Goal: Navigation & Orientation: Find specific page/section

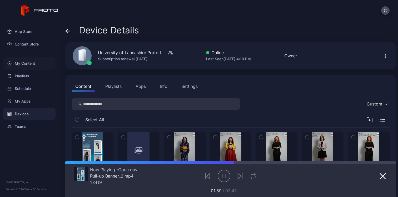
click at [23, 67] on div "My Content" at bounding box center [29, 63] width 52 height 13
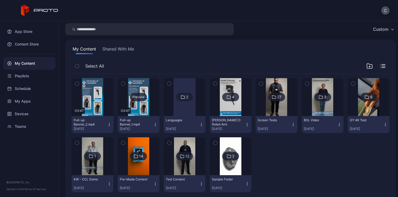
scroll to position [17, 0]
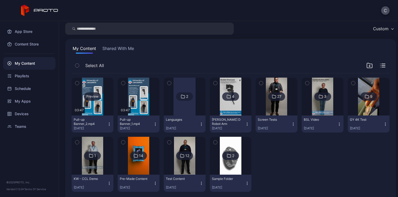
click at [93, 96] on div "Preview" at bounding box center [92, 96] width 17 height 8
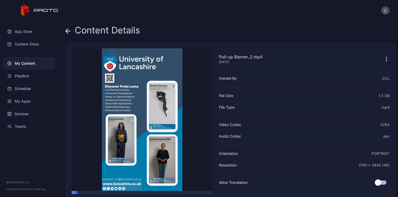
click at [101, 33] on div "Content Details" at bounding box center [102, 31] width 75 height 13
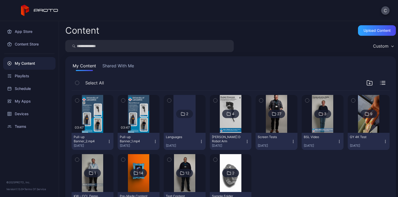
scroll to position [17, 0]
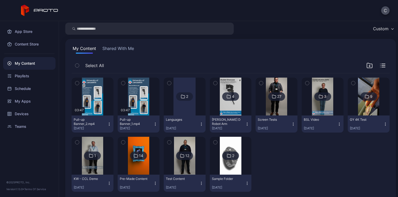
click at [186, 94] on div "2" at bounding box center [184, 96] width 17 height 8
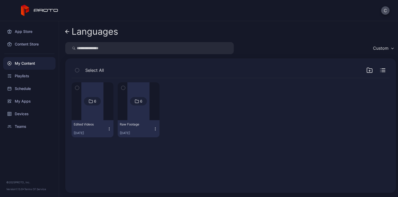
click at [90, 117] on div at bounding box center [92, 101] width 22 height 38
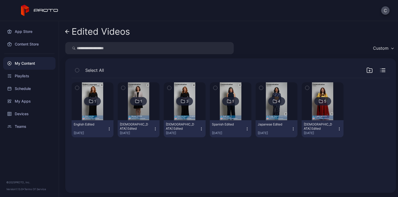
click at [134, 116] on img at bounding box center [138, 101] width 21 height 38
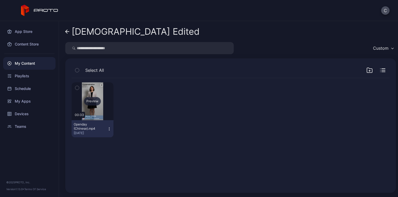
click at [91, 97] on div "Preview" at bounding box center [92, 101] width 17 height 8
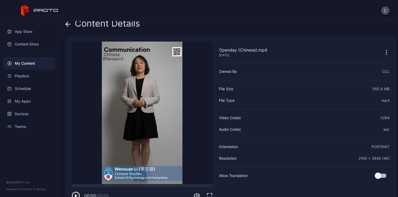
scroll to position [16, 0]
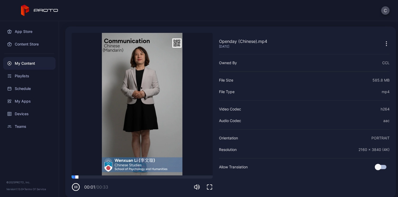
click at [83, 178] on div "00:01 / 00:33" at bounding box center [142, 184] width 141 height 16
drag, startPoint x: 82, startPoint y: 178, endPoint x: 92, endPoint y: 177, distance: 10.3
click at [92, 177] on div at bounding box center [142, 177] width 141 height 3
click at [122, 176] on div at bounding box center [142, 177] width 141 height 3
click at [133, 176] on div at bounding box center [142, 177] width 141 height 3
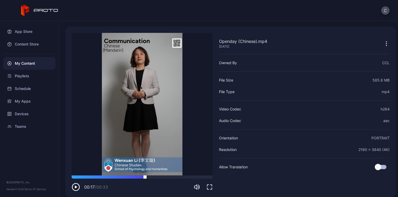
click at [145, 176] on div at bounding box center [142, 177] width 141 height 3
click at [155, 176] on div at bounding box center [142, 177] width 141 height 3
click at [164, 176] on div at bounding box center [142, 177] width 141 height 3
click at [173, 176] on div at bounding box center [142, 177] width 141 height 3
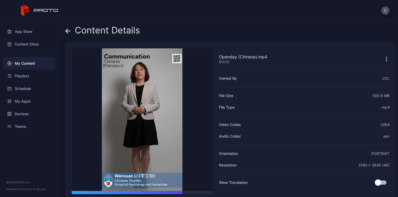
click at [105, 35] on div "Content Details" at bounding box center [102, 31] width 75 height 13
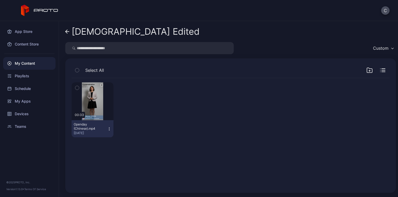
click at [107, 35] on div "[DEMOGRAPHIC_DATA] Edited" at bounding box center [136, 32] width 128 height 10
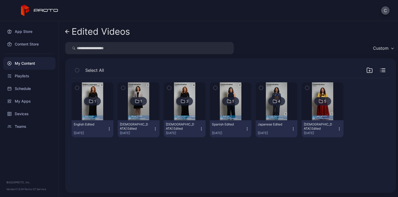
click at [230, 91] on img at bounding box center [230, 101] width 21 height 38
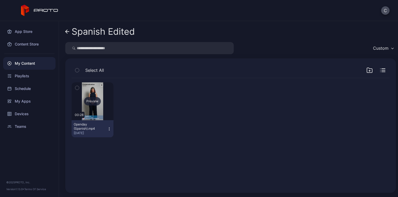
click at [90, 99] on div "Preview" at bounding box center [92, 101] width 17 height 8
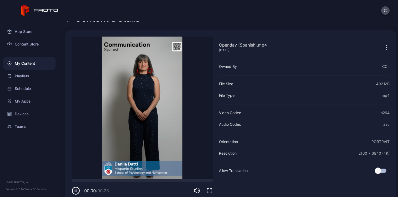
scroll to position [20, 0]
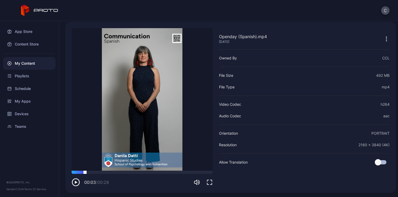
click at [85, 172] on div at bounding box center [142, 172] width 141 height 3
click at [121, 137] on video "Sorry, your browser doesn‘t support embedded videos" at bounding box center [142, 99] width 141 height 143
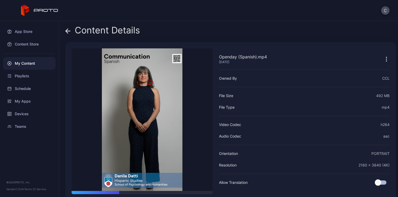
click at [98, 29] on div "Content Details" at bounding box center [102, 31] width 75 height 13
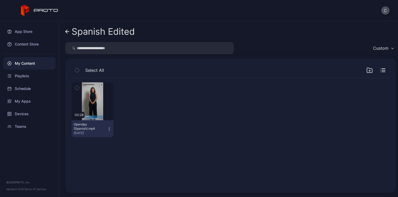
click at [102, 31] on div "Spanish Edited" at bounding box center [103, 32] width 63 height 10
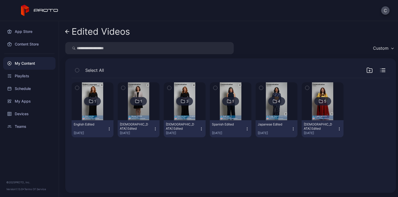
click at [131, 95] on img at bounding box center [138, 101] width 21 height 38
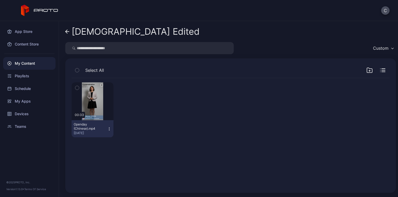
click at [100, 34] on div "[DEMOGRAPHIC_DATA] Edited" at bounding box center [136, 32] width 128 height 10
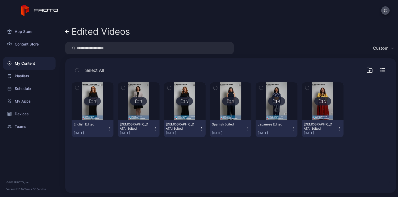
click at [186, 111] on img at bounding box center [184, 101] width 21 height 38
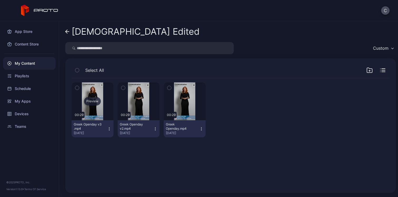
click at [94, 103] on div "Preview" at bounding box center [92, 101] width 17 height 8
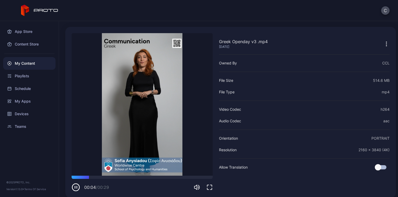
scroll to position [17, 0]
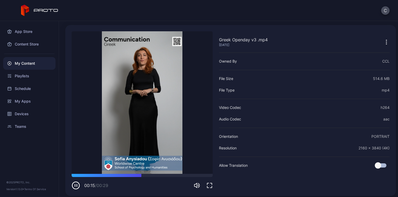
click at [77, 185] on icon "button" at bounding box center [77, 186] width 0 height 2
click at [132, 176] on div at bounding box center [142, 175] width 141 height 3
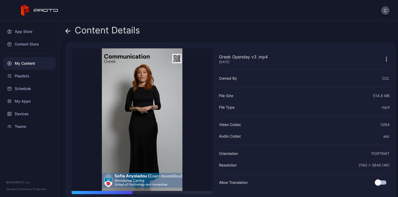
click at [75, 32] on div "Content Details" at bounding box center [102, 31] width 75 height 13
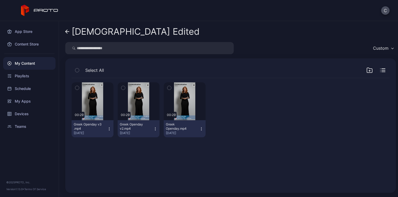
click at [75, 32] on div "[DEMOGRAPHIC_DATA] Edited" at bounding box center [136, 32] width 128 height 10
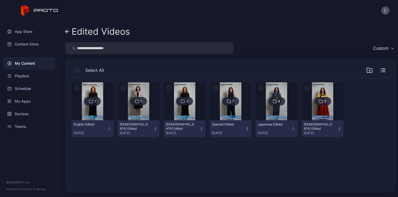
click at [223, 102] on div "1" at bounding box center [230, 101] width 17 height 8
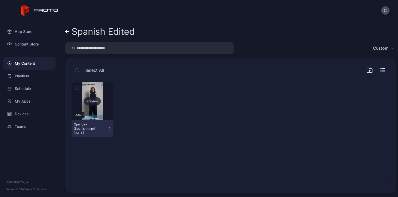
click at [95, 99] on div "Preview" at bounding box center [92, 101] width 17 height 8
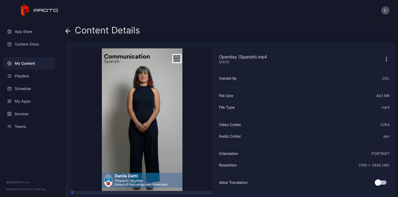
scroll to position [20, 0]
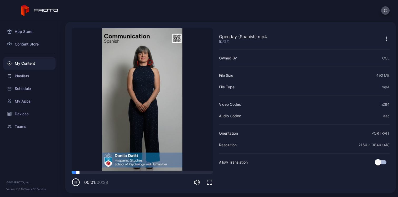
click at [89, 174] on div at bounding box center [142, 172] width 141 height 3
click at [108, 171] on div at bounding box center [142, 172] width 141 height 3
click at [124, 145] on video "Sorry, your browser doesn‘t support embedded videos" at bounding box center [142, 99] width 141 height 143
click at [77, 182] on icon "button" at bounding box center [77, 182] width 0 height 2
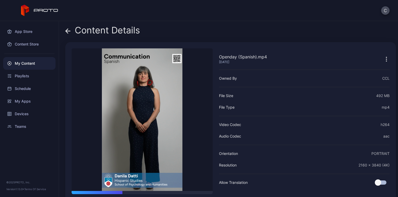
click at [101, 29] on div "Content Details" at bounding box center [102, 31] width 75 height 13
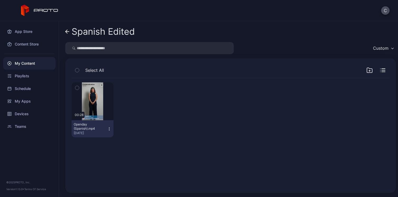
click at [100, 31] on div "Spanish Edited" at bounding box center [103, 32] width 63 height 10
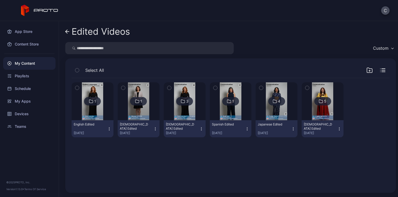
click at [274, 92] on img at bounding box center [276, 101] width 21 height 38
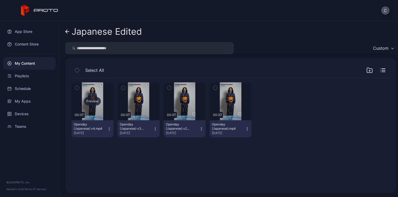
click at [93, 103] on div "Preview" at bounding box center [92, 101] width 17 height 8
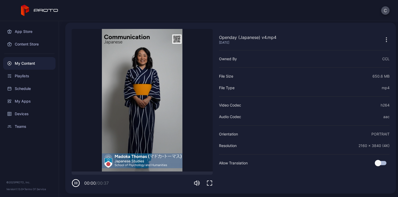
scroll to position [20, 0]
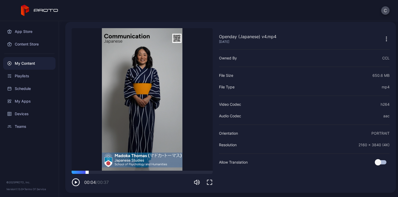
click at [87, 172] on div at bounding box center [142, 172] width 141 height 3
click at [101, 172] on div at bounding box center [142, 172] width 141 height 3
click at [112, 173] on div at bounding box center [142, 172] width 141 height 3
click at [130, 128] on video "Sorry, your browser doesn‘t support embedded videos" at bounding box center [142, 99] width 141 height 143
click at [77, 183] on icon "button" at bounding box center [77, 182] width 0 height 2
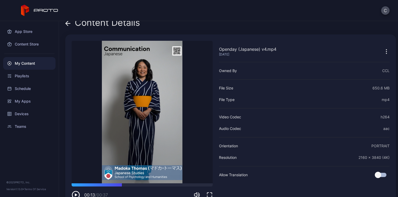
scroll to position [0, 0]
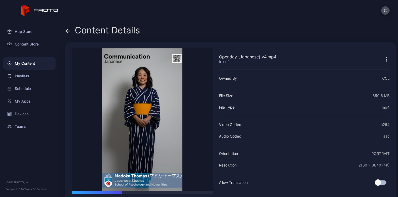
click at [100, 30] on div "Content Details" at bounding box center [102, 31] width 75 height 13
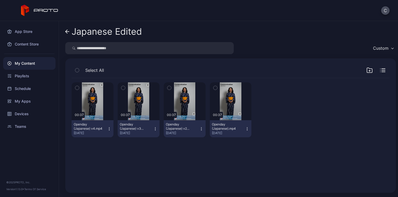
click at [103, 32] on div "Japanese Edited" at bounding box center [107, 32] width 70 height 10
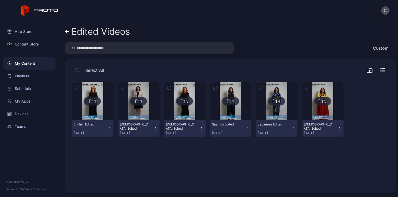
click at [320, 87] on img at bounding box center [322, 101] width 21 height 38
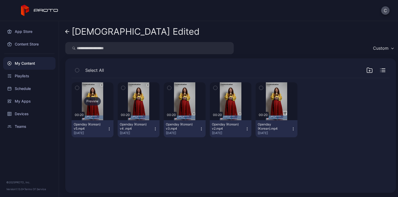
click at [96, 102] on div "Preview" at bounding box center [92, 101] width 17 height 8
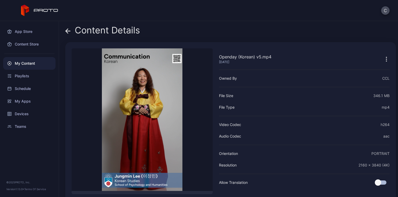
scroll to position [20, 0]
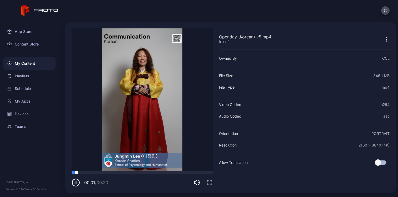
click at [96, 173] on div at bounding box center [142, 172] width 141 height 3
click at [101, 173] on div at bounding box center [142, 172] width 141 height 3
click at [109, 174] on div at bounding box center [142, 172] width 141 height 3
click at [116, 173] on div at bounding box center [142, 172] width 141 height 3
click at [131, 170] on video "Sorry, your browser doesn‘t support embedded videos" at bounding box center [142, 99] width 141 height 143
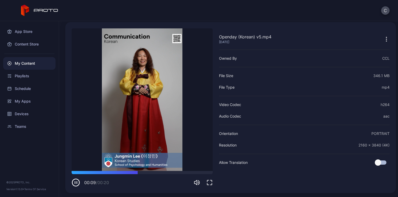
click at [77, 186] on icon "button" at bounding box center [75, 182] width 7 height 7
click at [28, 113] on div "Devices" at bounding box center [29, 114] width 52 height 13
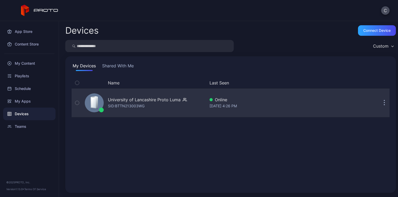
click at [146, 102] on div "University of Lancashire Proto Luma" at bounding box center [144, 100] width 73 height 6
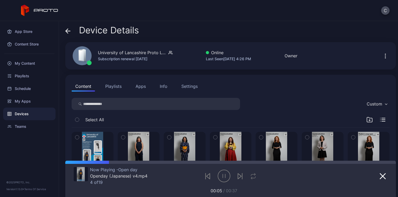
click at [382, 56] on icon "button" at bounding box center [385, 56] width 6 height 6
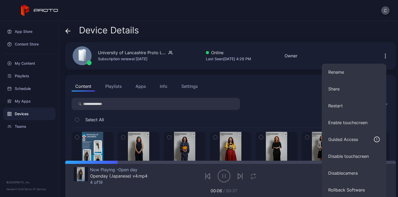
click at [326, 37] on div "Device Details" at bounding box center [230, 31] width 331 height 13
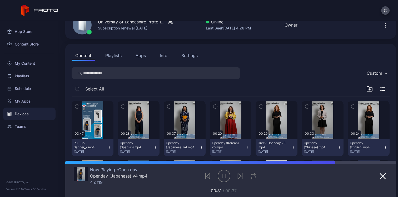
scroll to position [21, 0]
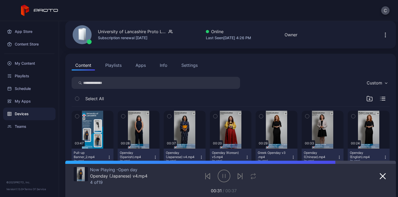
click at [164, 65] on div "Info" at bounding box center [164, 65] width 8 height 6
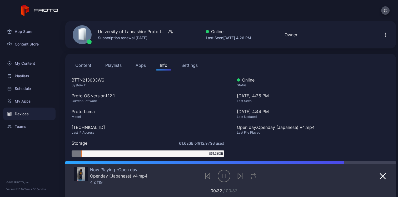
click at [191, 65] on div "Settings" at bounding box center [189, 65] width 16 height 6
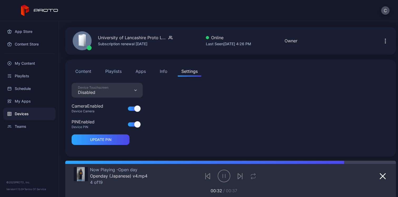
scroll to position [15, 0]
click at [112, 71] on button "Playlists" at bounding box center [114, 71] width 24 height 11
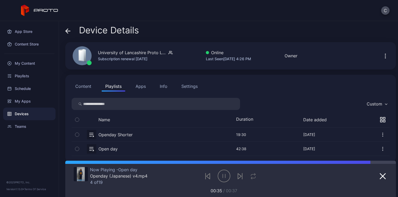
click at [89, 85] on button "Content" at bounding box center [83, 86] width 23 height 11
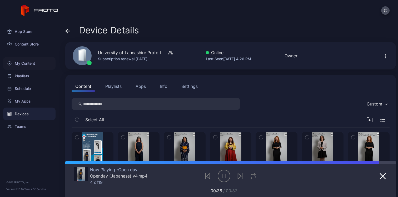
click at [20, 62] on div "My Content" at bounding box center [29, 63] width 52 height 13
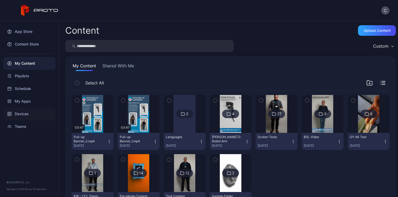
click at [24, 116] on div "Devices" at bounding box center [29, 114] width 52 height 13
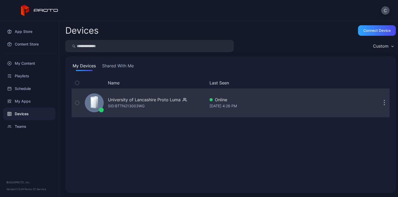
click at [133, 109] on div "SID: BTTN213003WG" at bounding box center [126, 106] width 37 height 6
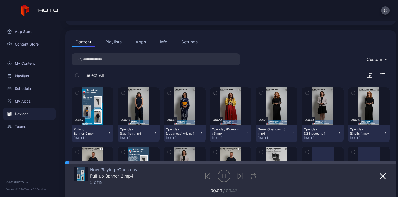
scroll to position [48, 0]
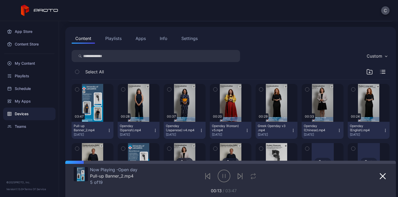
click at [285, 63] on div "Custom Select All 03:47 Pull-up Banner_2.mp4 [DATE] 00:28 Openday (Spanish).mp4…" at bounding box center [231, 128] width 318 height 157
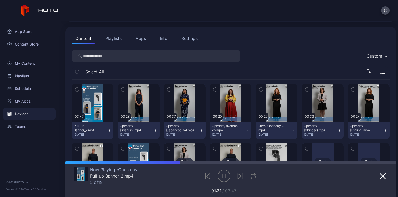
click at [185, 38] on div "Settings" at bounding box center [189, 38] width 16 height 6
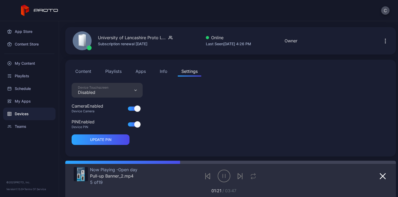
scroll to position [15, 0]
click at [164, 70] on div "Info" at bounding box center [164, 71] width 8 height 6
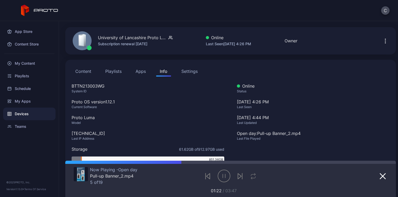
click at [81, 70] on button "Content" at bounding box center [83, 71] width 23 height 11
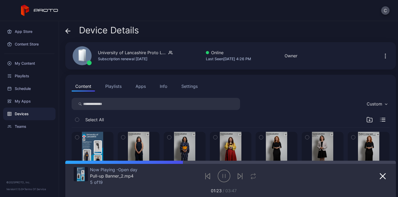
click at [164, 85] on div "Info" at bounding box center [164, 86] width 8 height 6
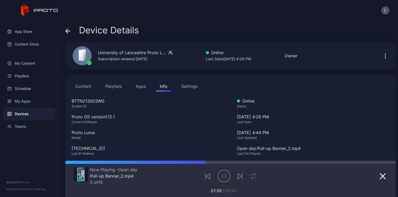
click at [145, 89] on button "Apps" at bounding box center [141, 86] width 18 height 11
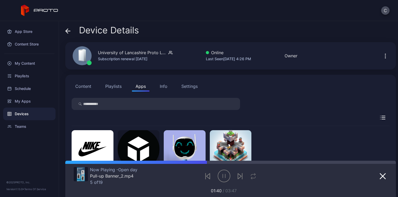
click at [109, 91] on button "Playlists" at bounding box center [114, 86] width 24 height 11
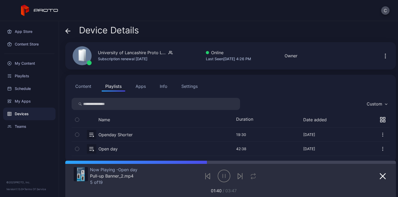
click at [143, 88] on button "Apps" at bounding box center [141, 86] width 18 height 11
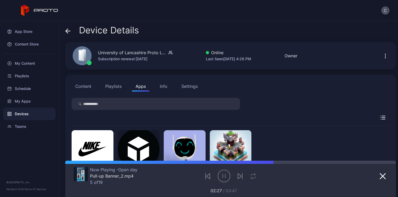
click at [290, 21] on div "C" at bounding box center [199, 10] width 398 height 21
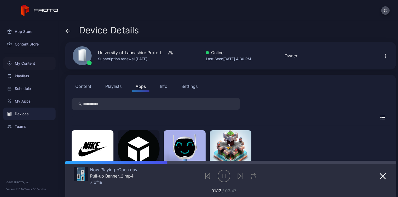
click at [22, 65] on div "My Content" at bounding box center [29, 63] width 52 height 13
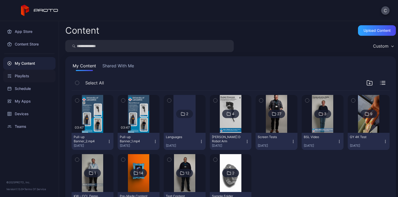
click at [24, 79] on div "Playlists" at bounding box center [29, 76] width 52 height 13
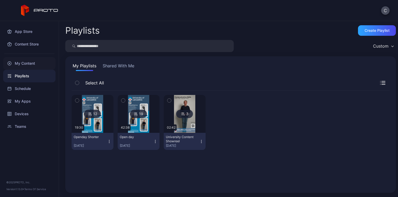
click at [32, 65] on div "My Content" at bounding box center [29, 63] width 52 height 13
